Goal: Task Accomplishment & Management: Use online tool/utility

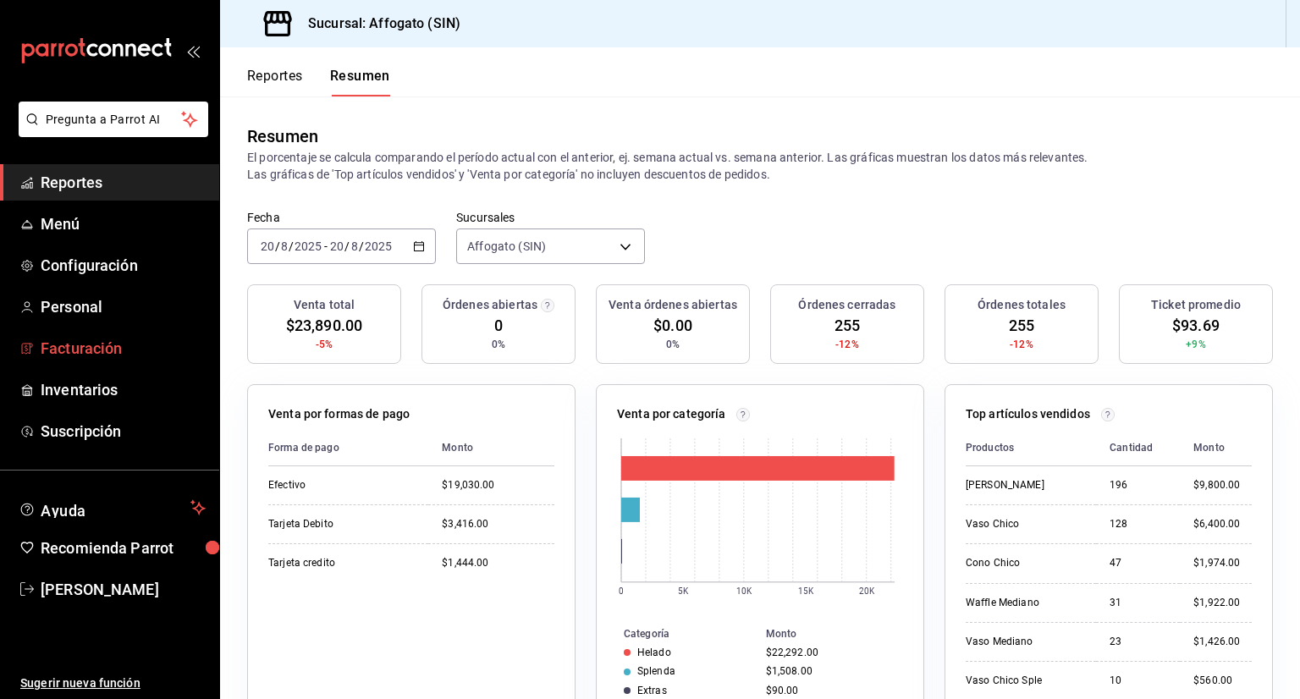
click at [108, 345] on span "Facturación" at bounding box center [123, 348] width 165 height 23
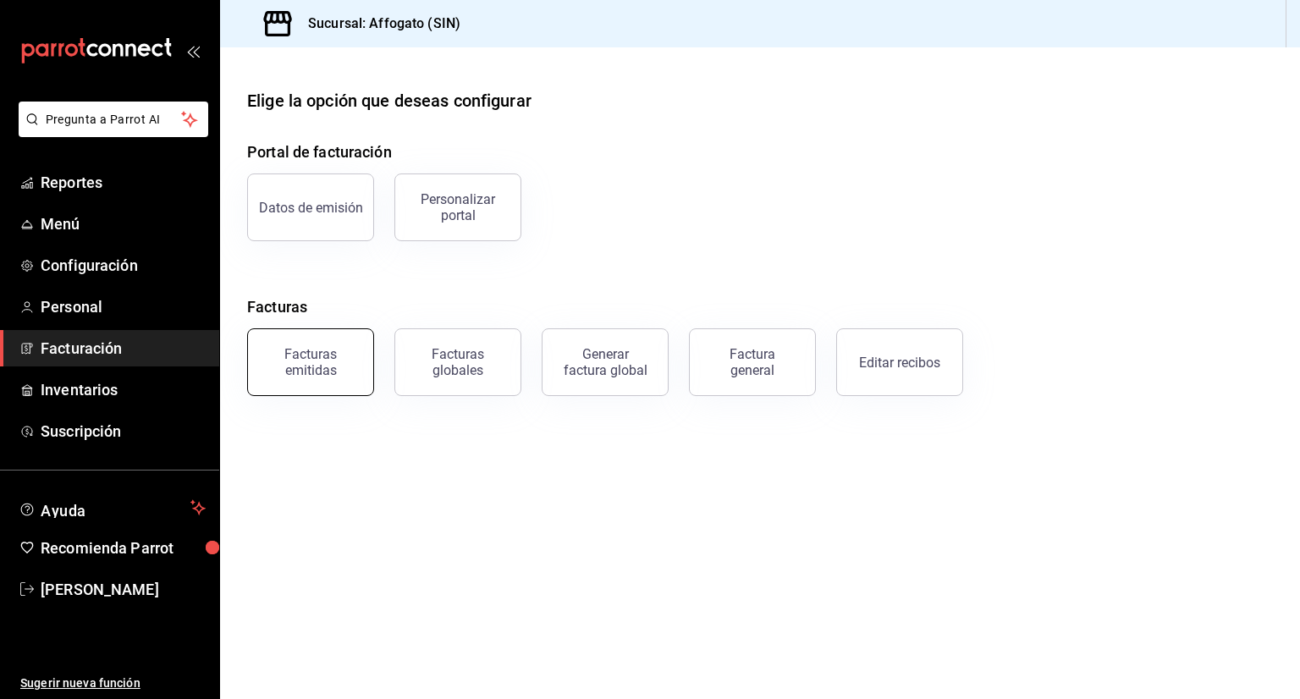
click at [332, 362] on div "Facturas emitidas" at bounding box center [310, 362] width 105 height 32
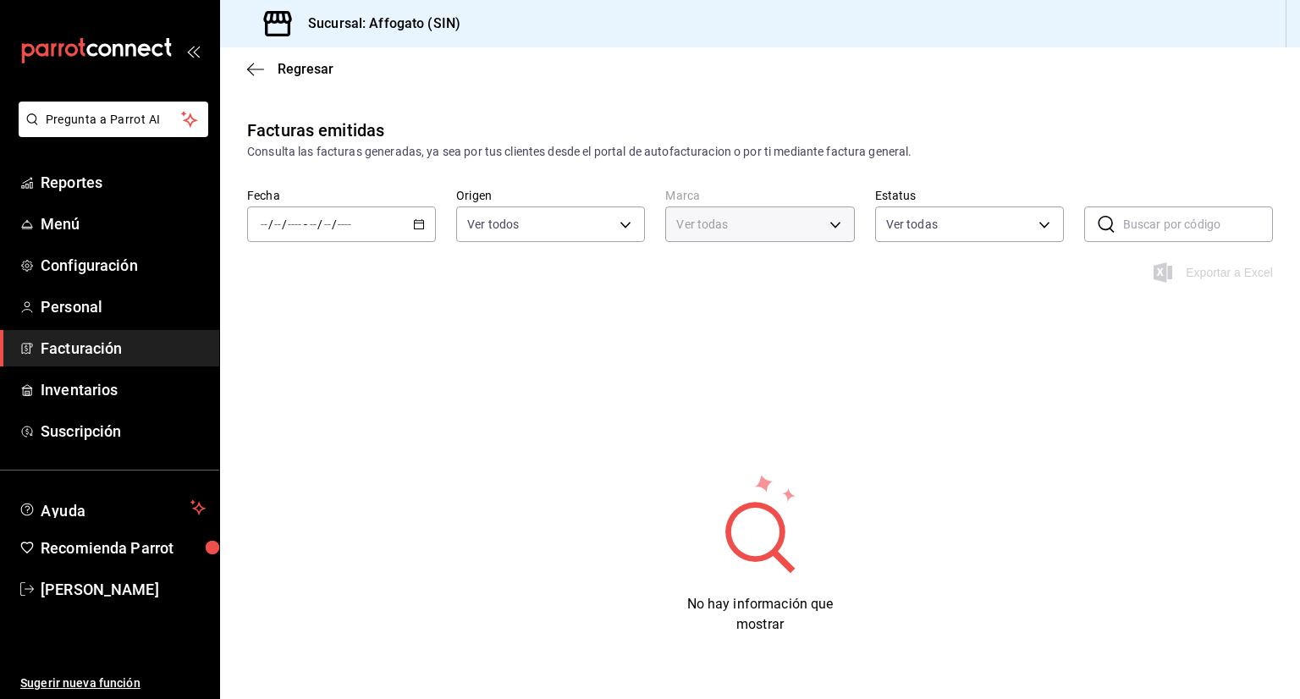
type input "bbc168be-d95f-4a83-8cf4-7438ee6b39ac"
click at [421, 211] on div "/ / - / /" at bounding box center [341, 225] width 189 height 36
click at [306, 383] on span "Mes actual" at bounding box center [327, 390] width 131 height 18
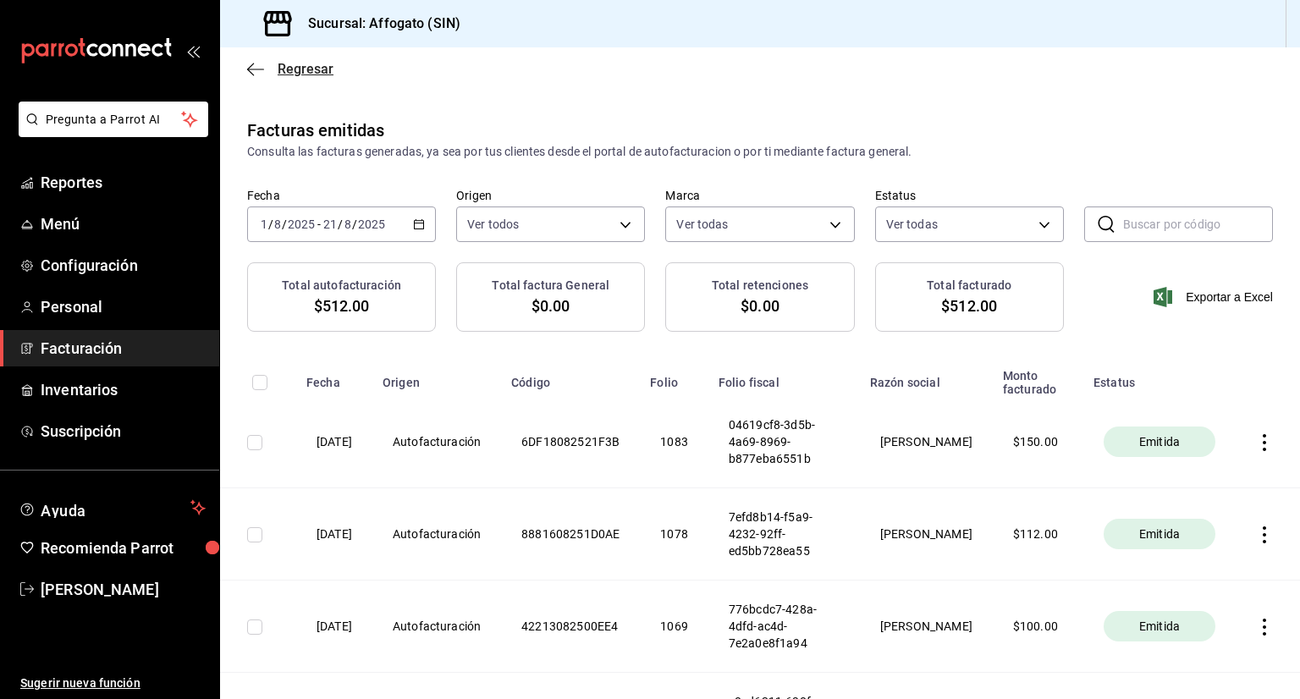
click at [257, 75] on icon "button" at bounding box center [255, 69] width 17 height 15
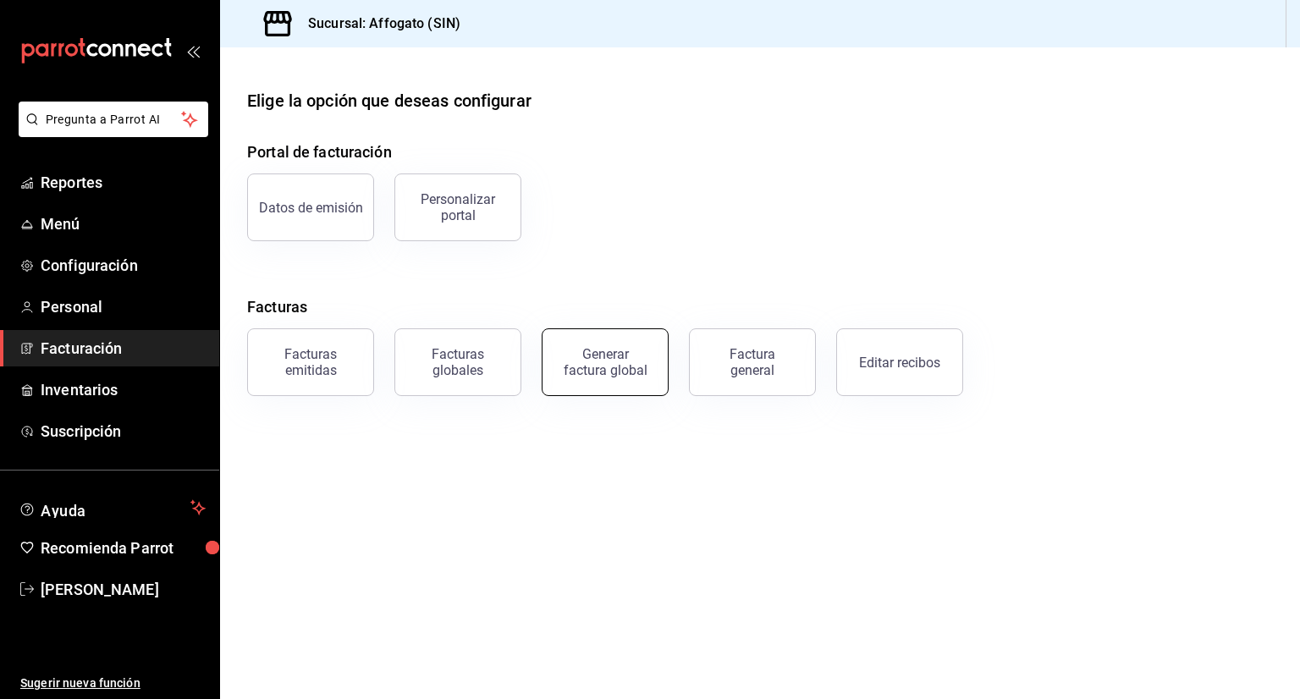
click at [643, 374] on button "Generar factura global" at bounding box center [605, 362] width 127 height 68
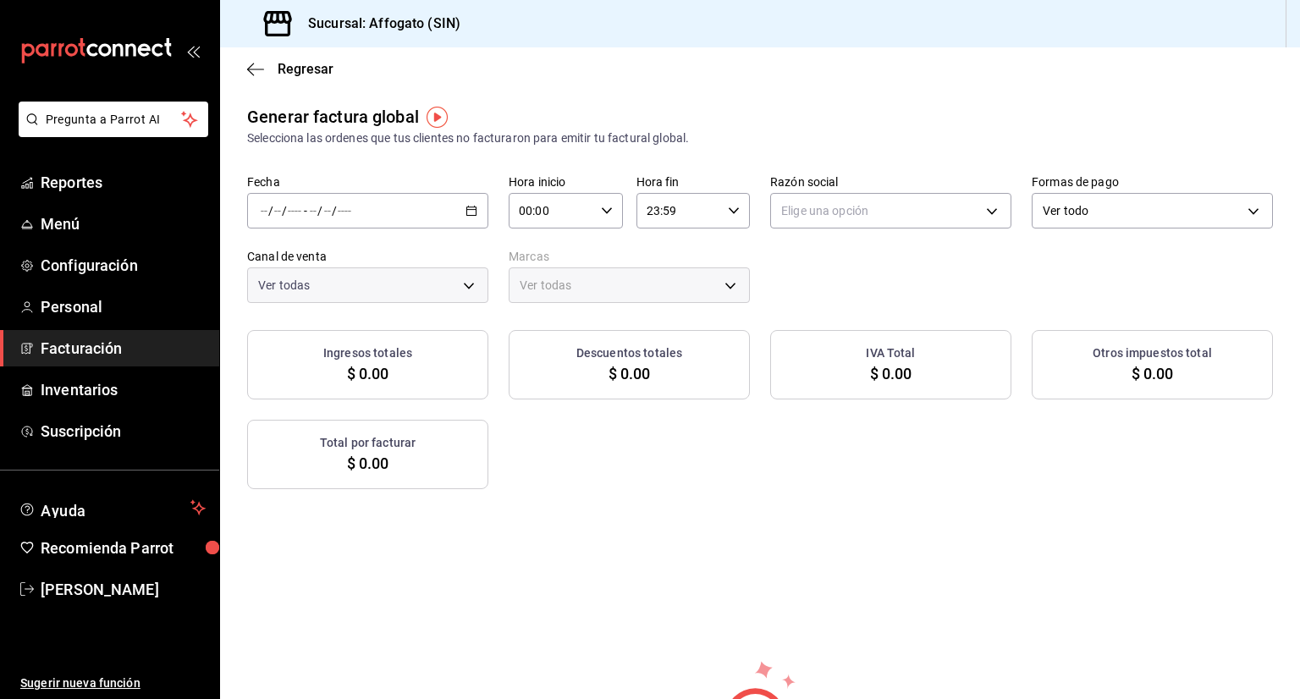
type input "PARROT,UBER_EATS,RAPPI,DIDI_FOOD,ONLINE"
click at [469, 215] on \(Stroke\) "button" at bounding box center [471, 211] width 10 height 9
click at [315, 269] on span "Rango de fechas" at bounding box center [327, 262] width 131 height 18
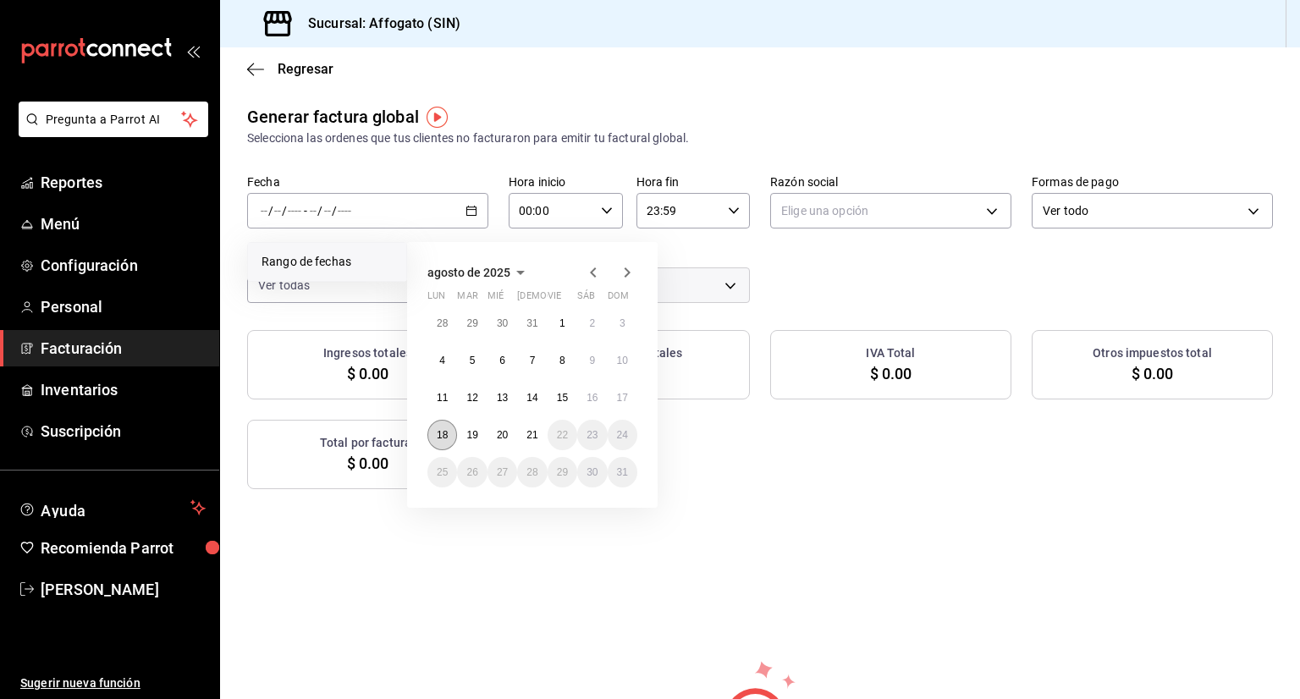
click at [443, 432] on abbr "18" at bounding box center [442, 435] width 11 height 12
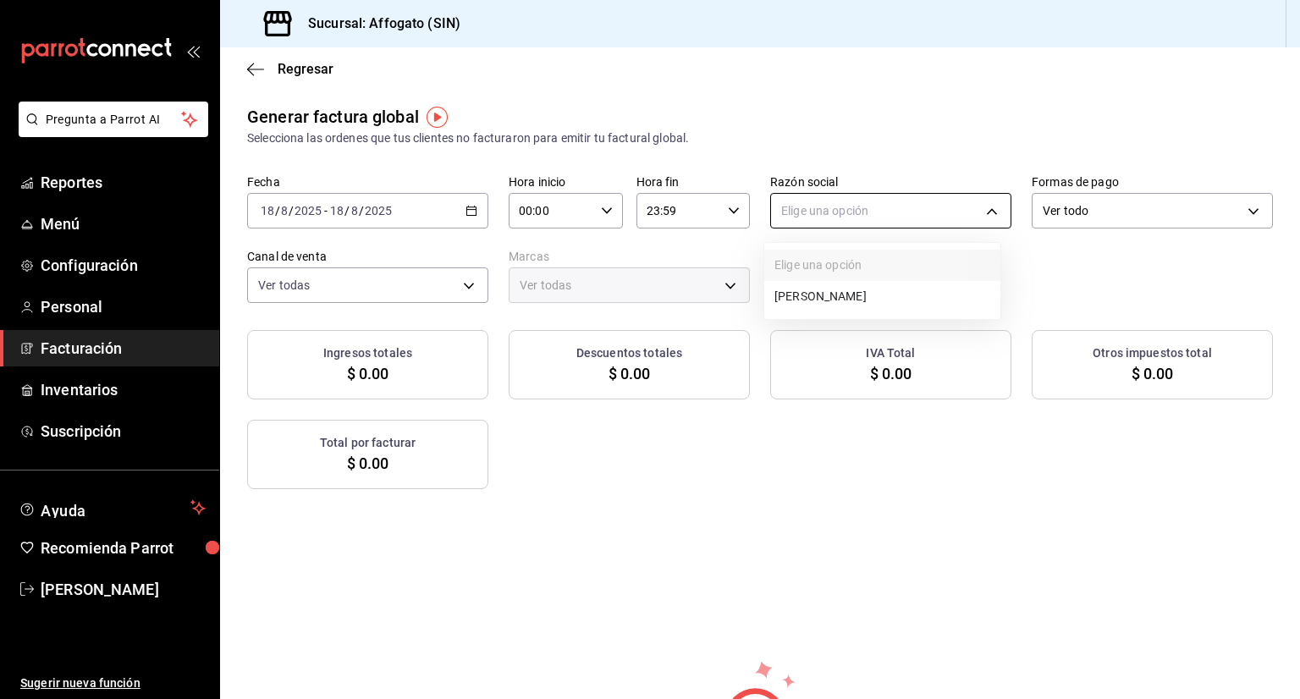
click at [984, 204] on body "Pregunta a Parrot AI Reportes Menú Configuración Personal Facturación Inventari…" at bounding box center [650, 349] width 1300 height 699
click at [863, 292] on li "[PERSON_NAME]" at bounding box center [882, 296] width 236 height 31
type input "75c015e8-5138-4c17-886d-1abe1406d2d4"
type input "bbc168be-d95f-4a83-8cf4-7438ee6b39ac"
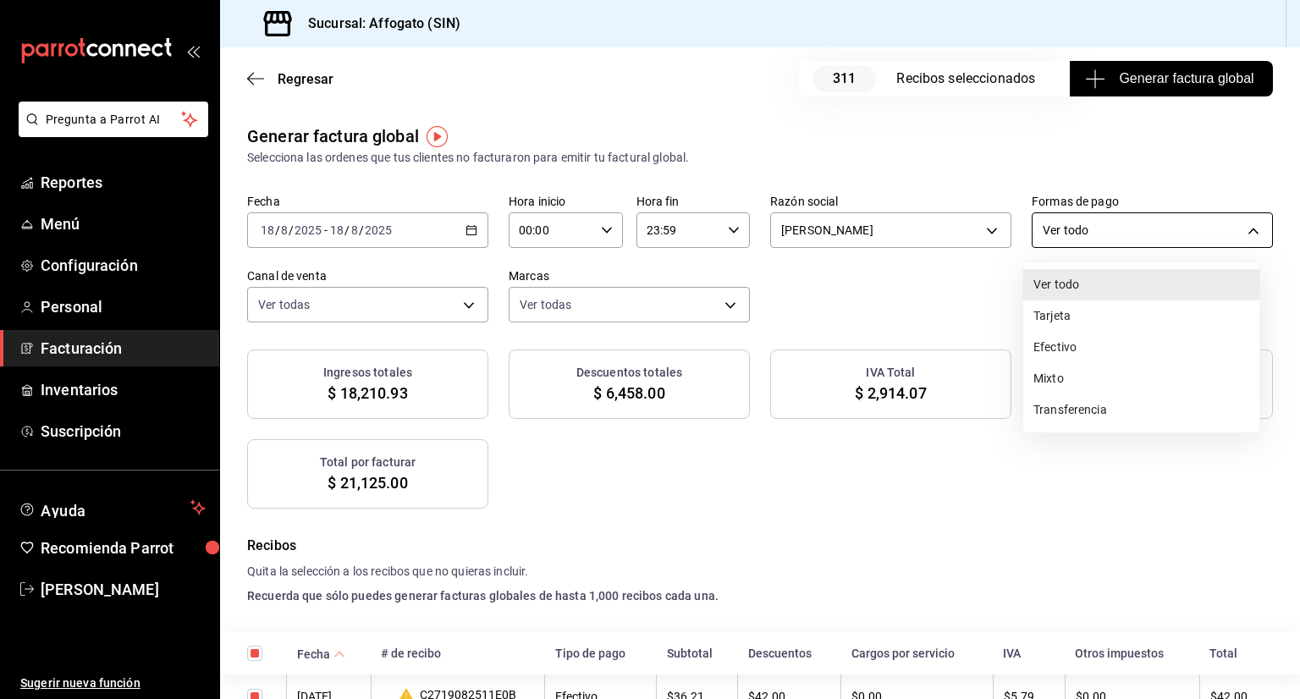
click at [1245, 224] on body "Pregunta a Parrot AI Reportes Menú Configuración Personal Facturación Inventari…" at bounding box center [650, 349] width 1300 height 699
click at [1090, 339] on li "Efectivo" at bounding box center [1141, 347] width 236 height 31
type input "CASH"
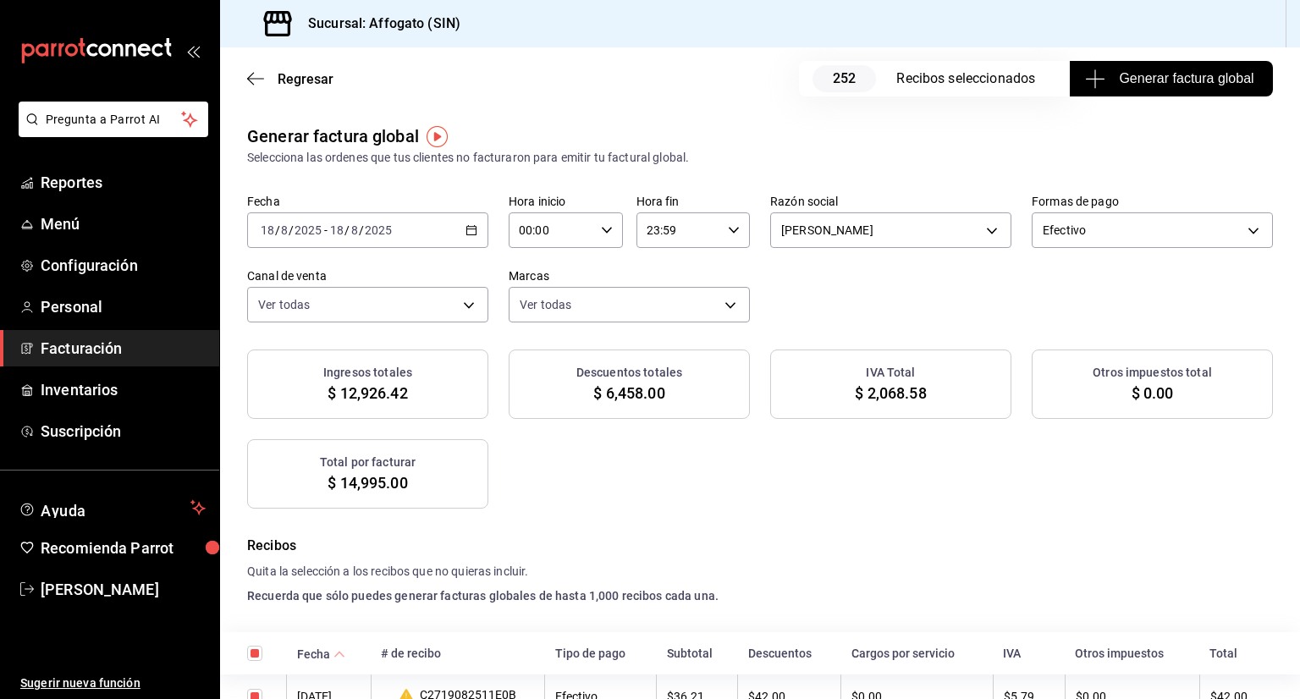
click at [1194, 76] on span "Generar factura global" at bounding box center [1171, 79] width 165 height 20
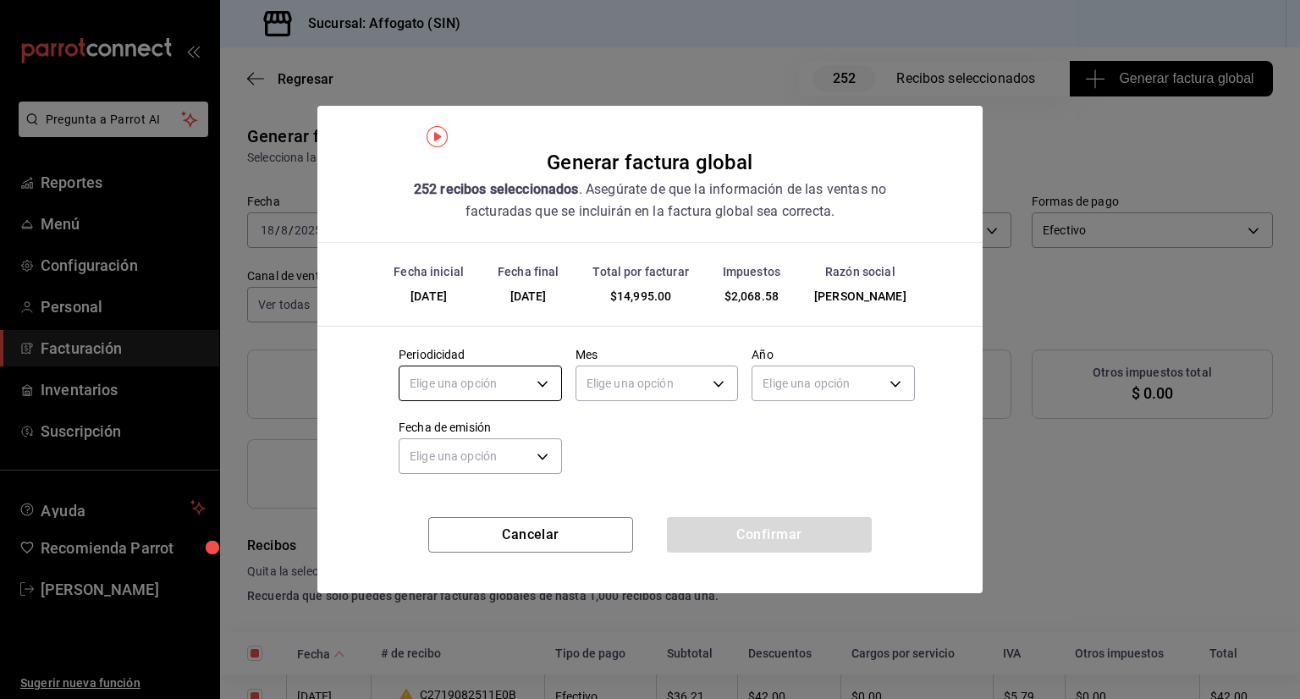
click at [547, 380] on body "Pregunta a Parrot AI Reportes Menú Configuración Personal Facturación Inventari…" at bounding box center [650, 349] width 1300 height 699
click at [434, 432] on li "Diario" at bounding box center [481, 436] width 162 height 28
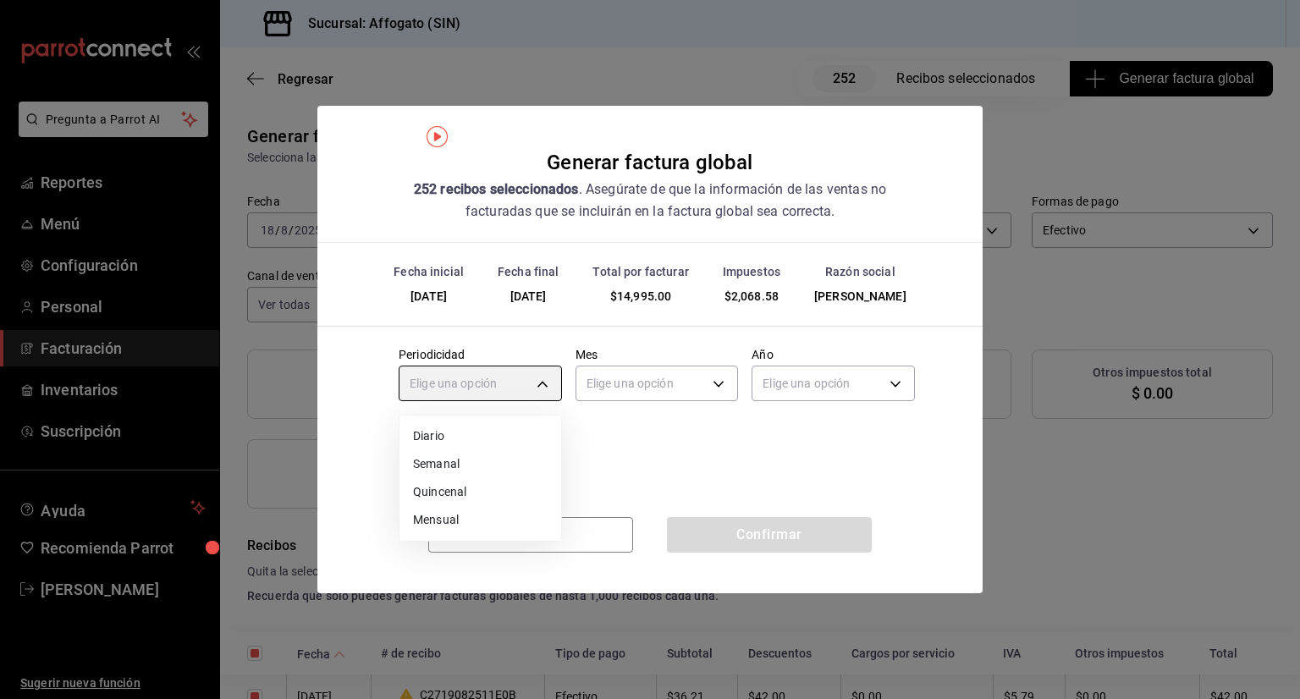
type input "DAILY"
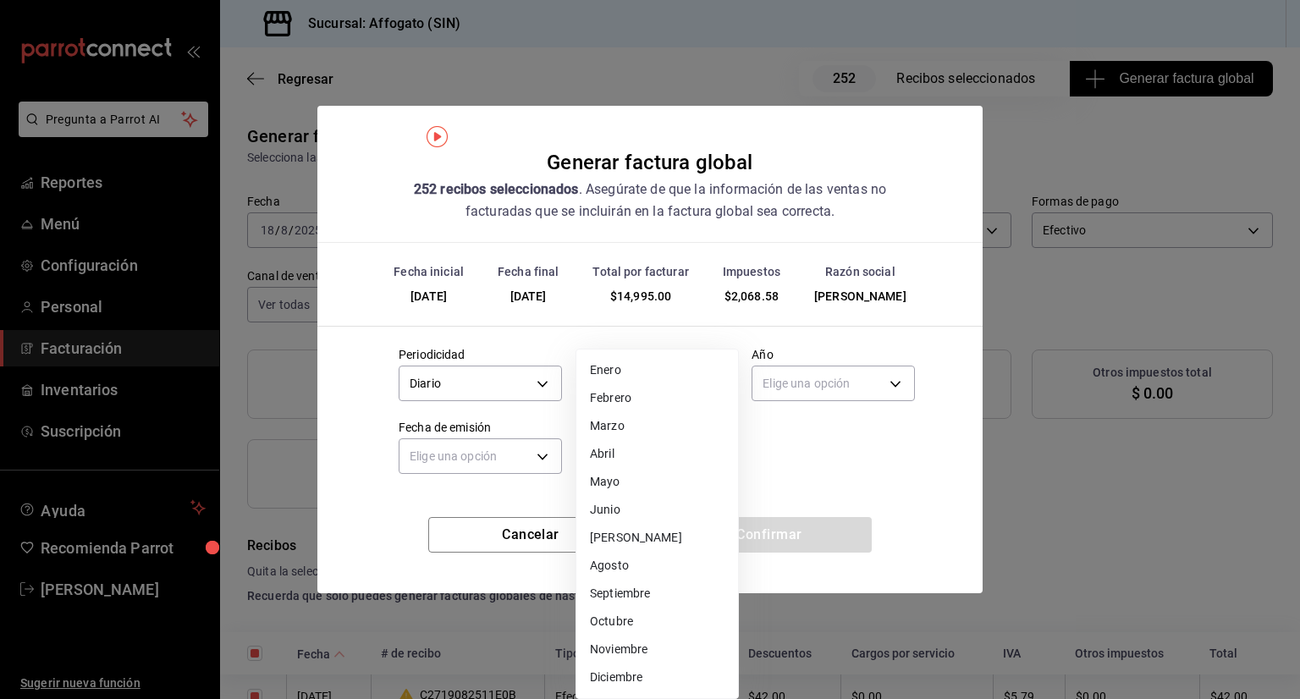
click at [700, 370] on body "Pregunta a Parrot AI Reportes Menú Configuración Personal Facturación Inventari…" at bounding box center [650, 349] width 1300 height 699
click at [620, 562] on li "Agosto" at bounding box center [657, 566] width 162 height 28
type input "8"
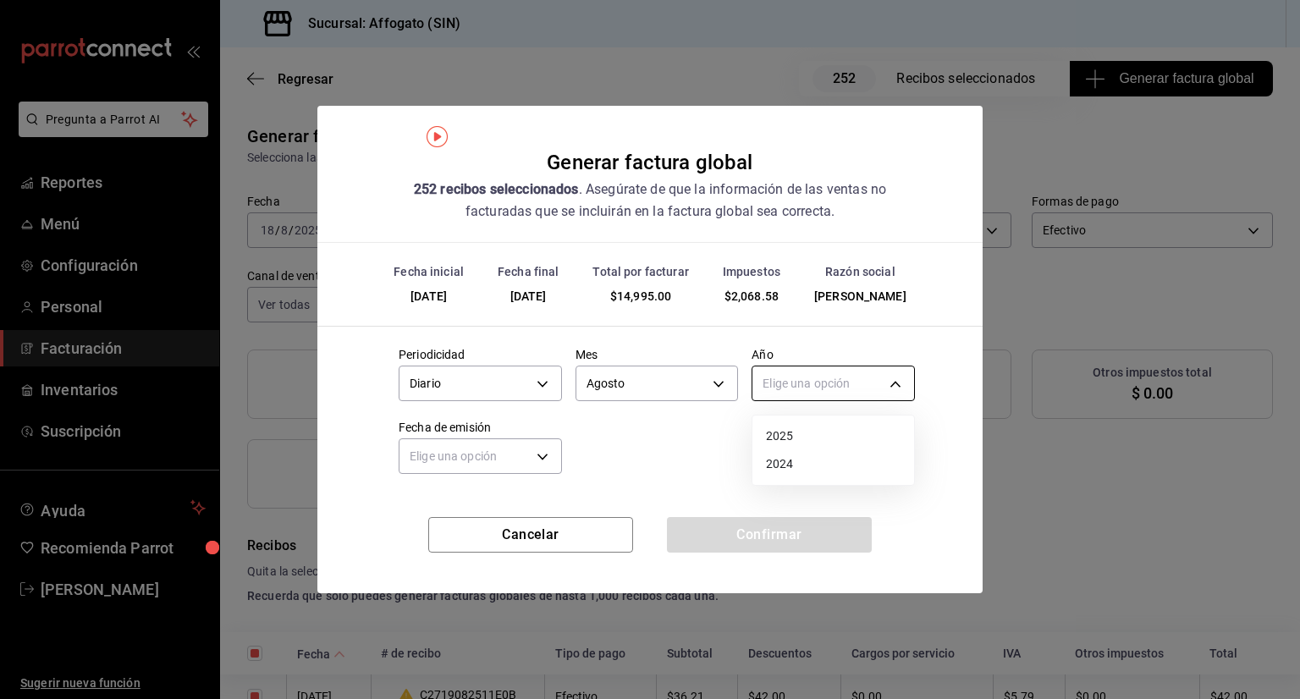
click at [881, 380] on body "Pregunta a Parrot AI Reportes Menú Configuración Personal Facturación Inventari…" at bounding box center [650, 349] width 1300 height 699
click at [775, 433] on li "2025" at bounding box center [834, 436] width 162 height 28
type input "2025"
click at [551, 455] on body "Pregunta a Parrot AI Reportes Menú Configuración Personal Facturación Inventari…" at bounding box center [650, 349] width 1300 height 699
click at [433, 539] on li "Ayer" at bounding box center [481, 537] width 162 height 28
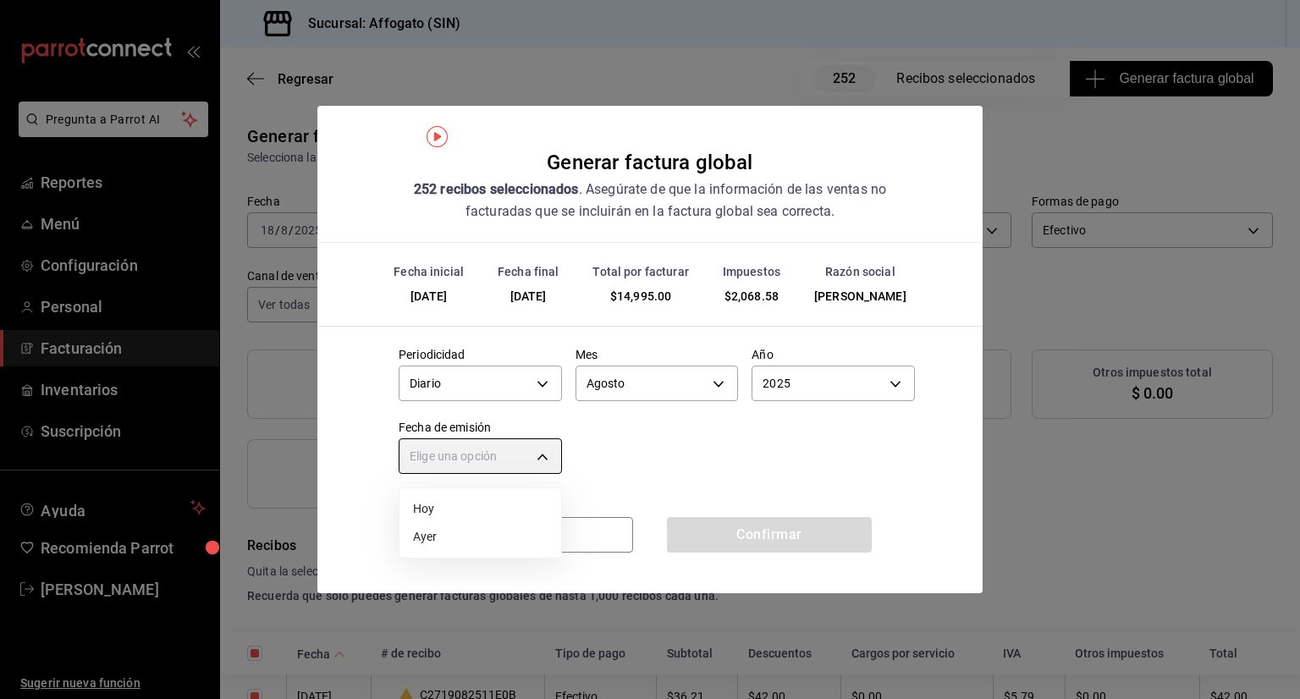
type input "[DATE]"
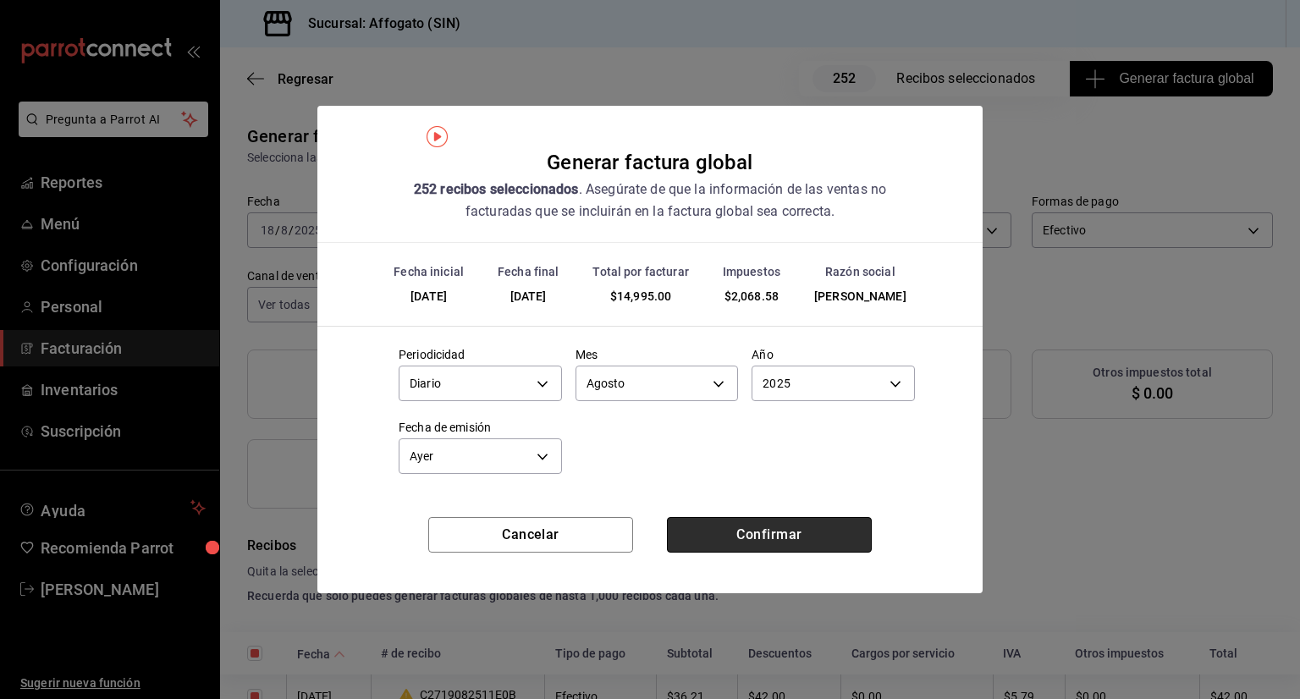
click at [786, 542] on button "Confirmar" at bounding box center [769, 535] width 205 height 36
